Goal: Find specific page/section: Find specific page/section

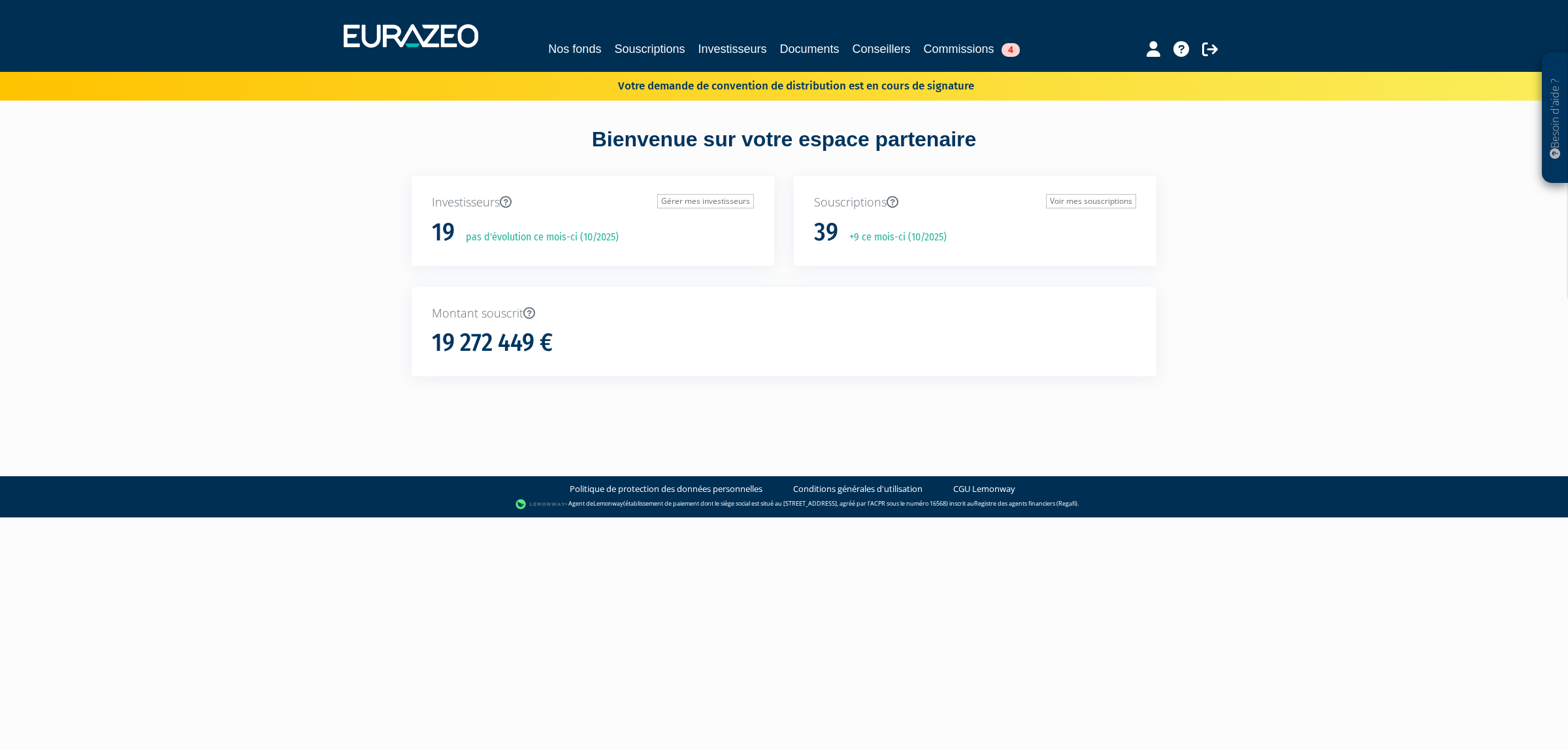
click at [752, 83] on p "Votre demande de convention de distribution est en cours de signature" at bounding box center [778, 84] width 394 height 19
click at [559, 30] on div "Nos fonds Souscriptions Investisseurs Documents Conseillers Commissions 4" at bounding box center [784, 36] width 901 height 49
click at [559, 32] on div "Nos fonds Souscriptions Investisseurs Documents Conseillers Commissions 4" at bounding box center [784, 36] width 901 height 49
click at [557, 42] on link "Nos fonds" at bounding box center [574, 49] width 53 height 19
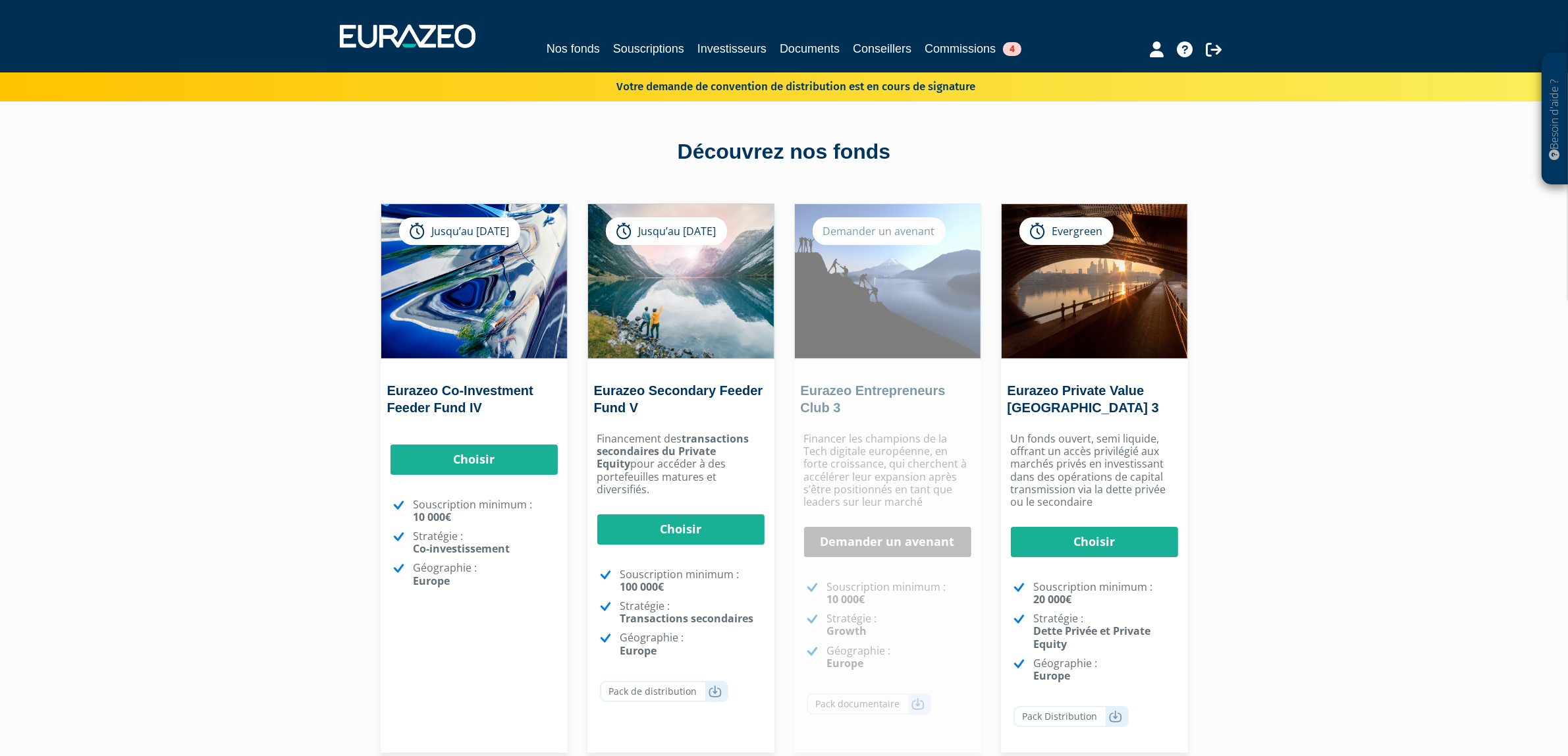
click at [918, 81] on p "Votre demande de convention de distribution est en cours de signature" at bounding box center [777, 85] width 397 height 19
click at [950, 60] on div "Nos fonds Souscriptions Investisseurs Documents Conseillers Commissions 4" at bounding box center [784, 37] width 908 height 49
click at [1142, 42] on div at bounding box center [1162, 47] width 151 height 25
click at [1152, 46] on icon at bounding box center [1156, 49] width 14 height 16
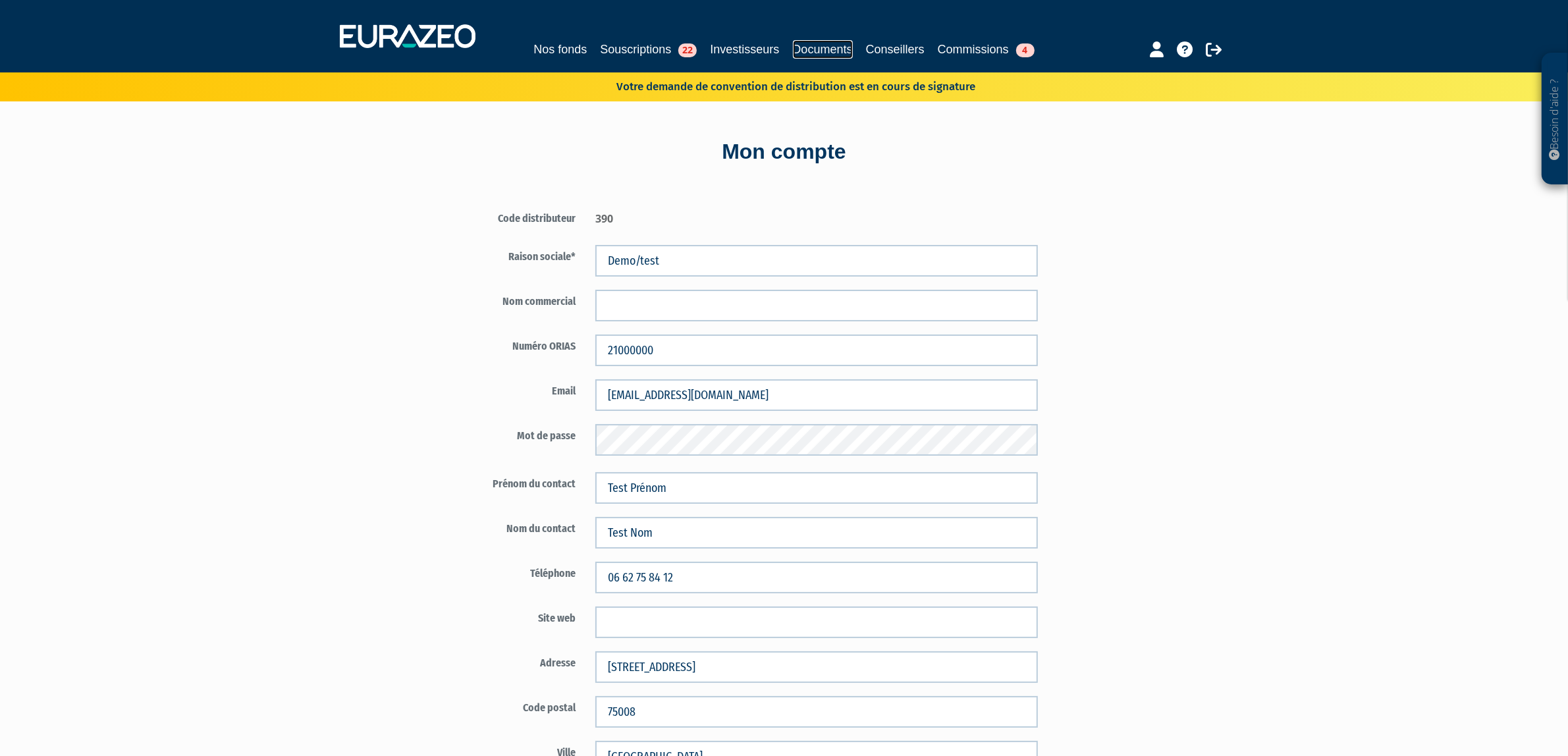
click at [811, 41] on link "Documents" at bounding box center [822, 49] width 60 height 19
